Goal: Navigation & Orientation: Find specific page/section

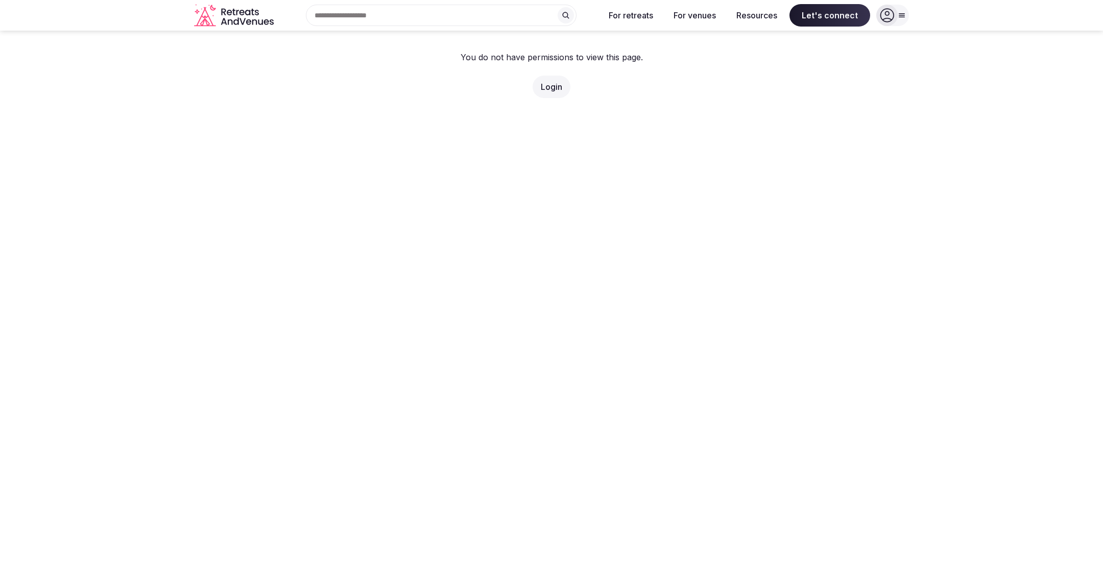
click at [554, 87] on link "Login" at bounding box center [551, 87] width 21 height 10
